Goal: Task Accomplishment & Management: Use online tool/utility

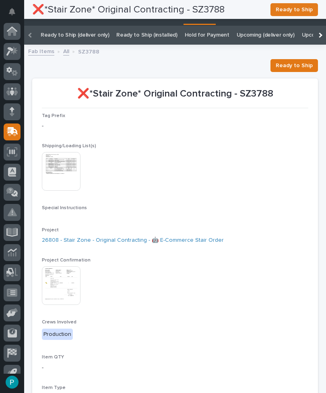
scroll to position [31, 0]
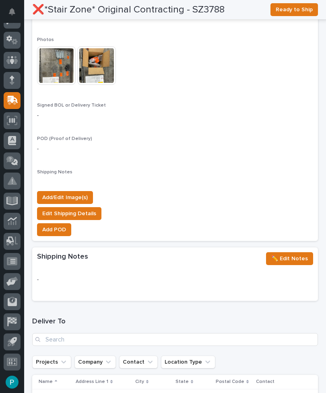
click at [64, 193] on span "Add/Edit Image(s)" at bounding box center [64, 198] width 45 height 10
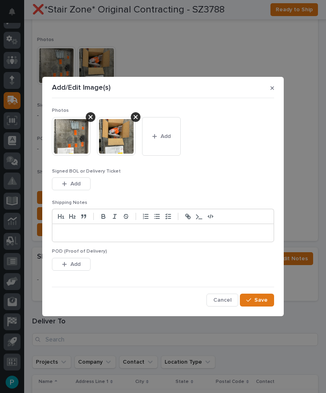
click at [169, 137] on span "Add" at bounding box center [166, 136] width 10 height 7
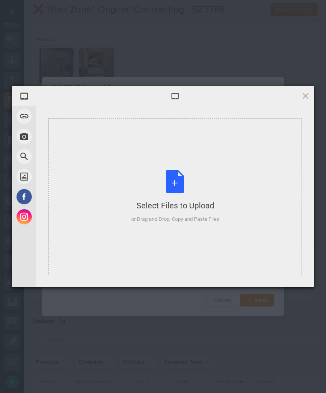
click at [183, 185] on div "Select Files to Upload or Drag and Drop, Copy and Paste Files" at bounding box center [175, 197] width 88 height 54
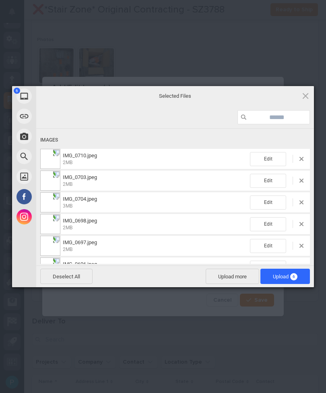
click at [239, 279] on span "Upload more" at bounding box center [233, 276] width 54 height 15
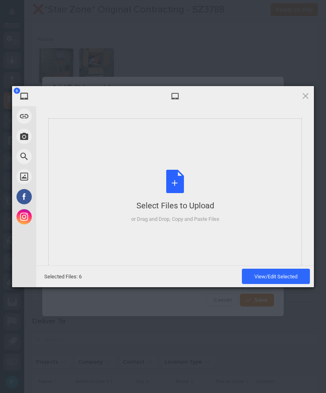
click at [182, 179] on div "Select Files to Upload or Drag and Drop, Copy and Paste Files" at bounding box center [175, 197] width 88 height 54
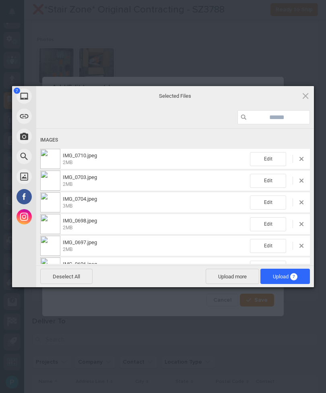
click at [298, 279] on span "Upload 7" at bounding box center [285, 276] width 50 height 15
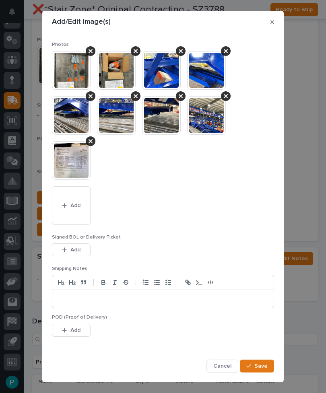
click at [263, 366] on span "Save" at bounding box center [260, 366] width 13 height 7
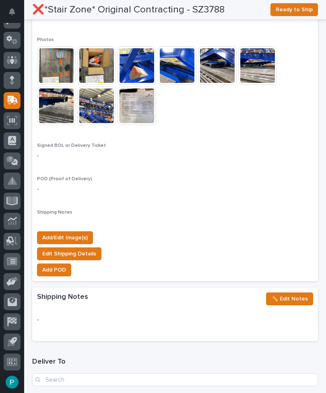
click at [85, 233] on span "Add/Edit Image(s)" at bounding box center [64, 238] width 45 height 10
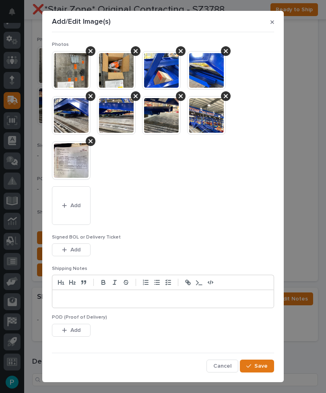
click at [85, 252] on button "Add" at bounding box center [71, 250] width 39 height 13
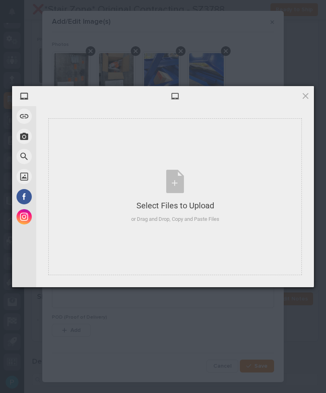
click at [167, 181] on div "Select Files to Upload or Drag and Drop, Copy and Paste Files" at bounding box center [175, 197] width 88 height 54
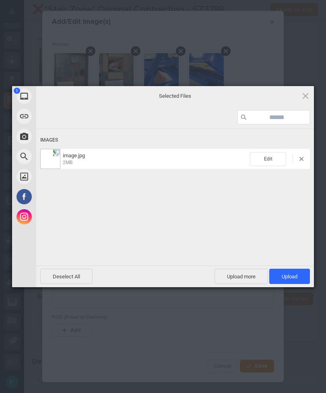
click at [245, 275] on span "Upload more" at bounding box center [242, 276] width 54 height 15
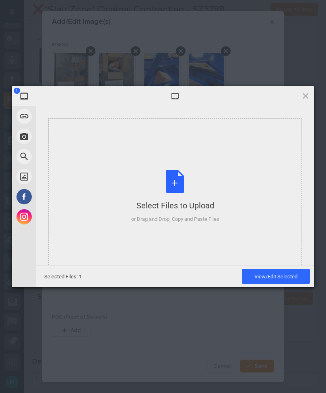
click at [204, 182] on div "Select Files to Upload or Drag and Drop, Copy and Paste Files" at bounding box center [175, 197] width 88 height 54
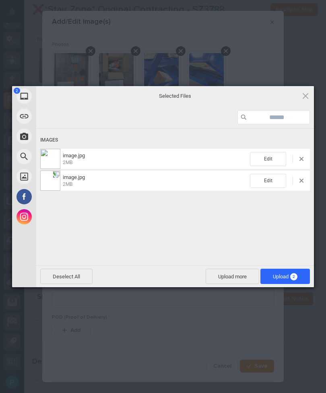
click at [293, 275] on span "2" at bounding box center [293, 276] width 7 height 7
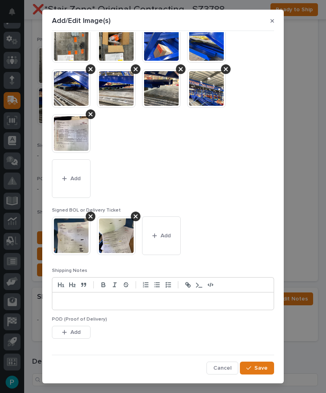
scroll to position [26, 0]
click at [265, 365] on span "Save" at bounding box center [260, 368] width 13 height 7
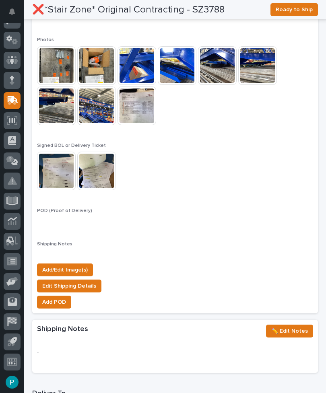
scroll to position [814, 0]
